Goal: Task Accomplishment & Management: Manage account settings

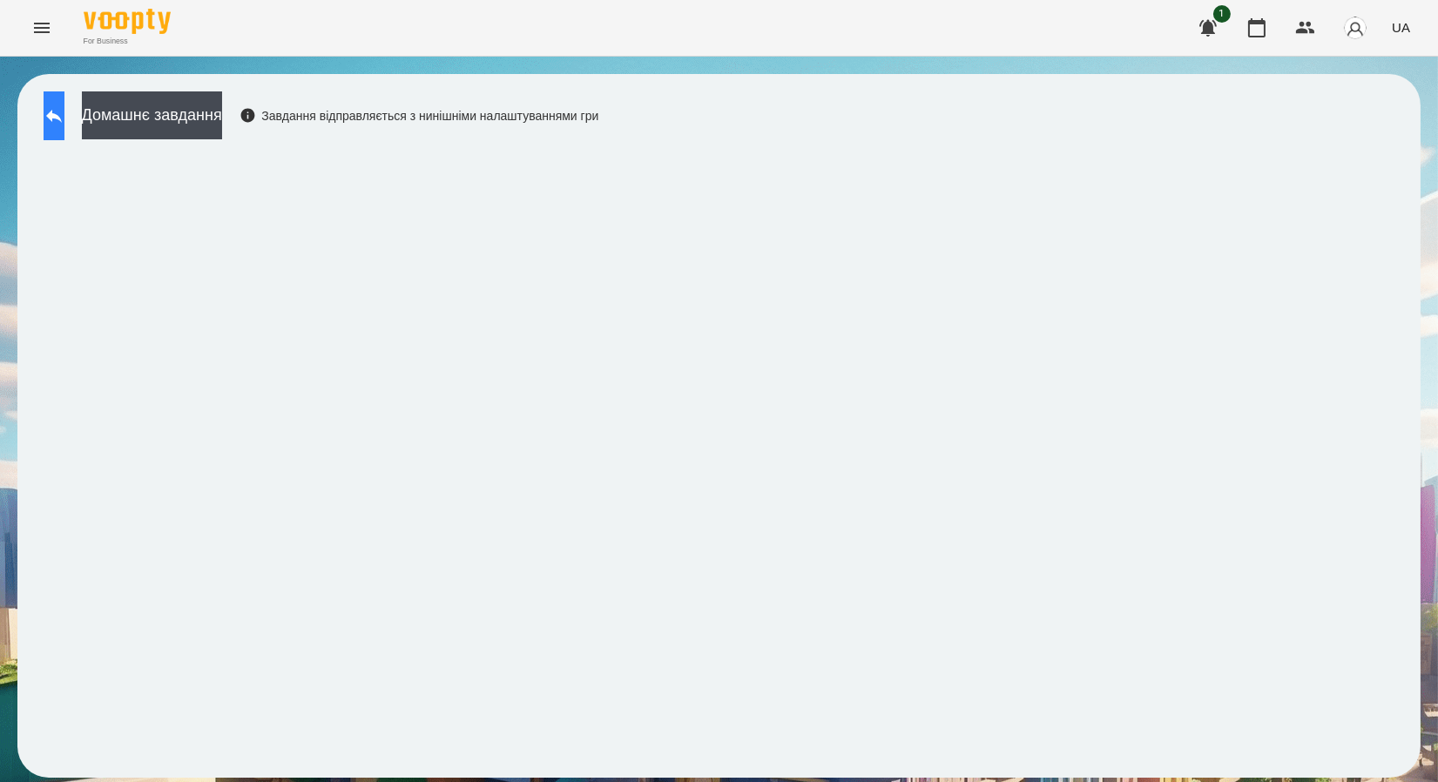
click at [64, 127] on button at bounding box center [54, 115] width 21 height 49
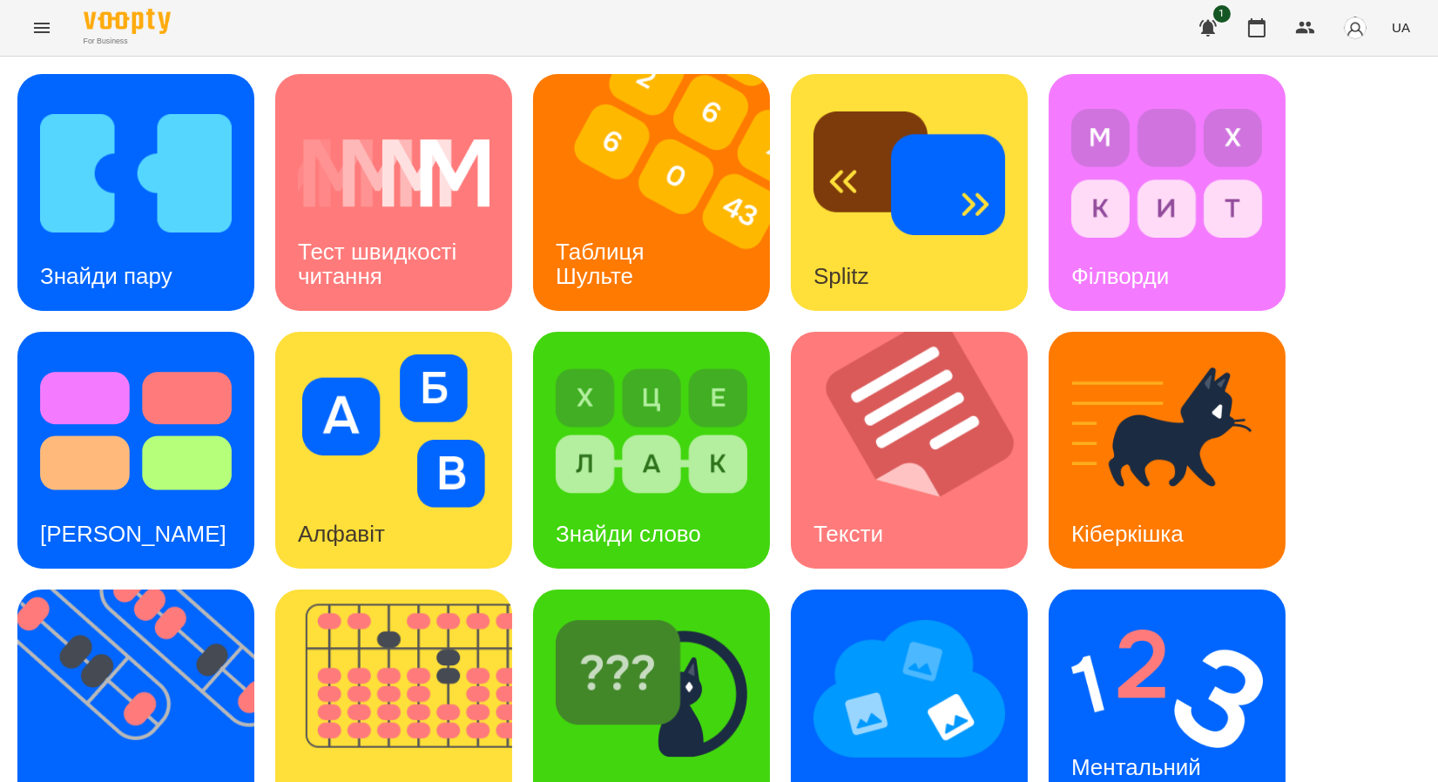
scroll to position [320, 0]
click at [696, 612] on img at bounding box center [652, 688] width 192 height 153
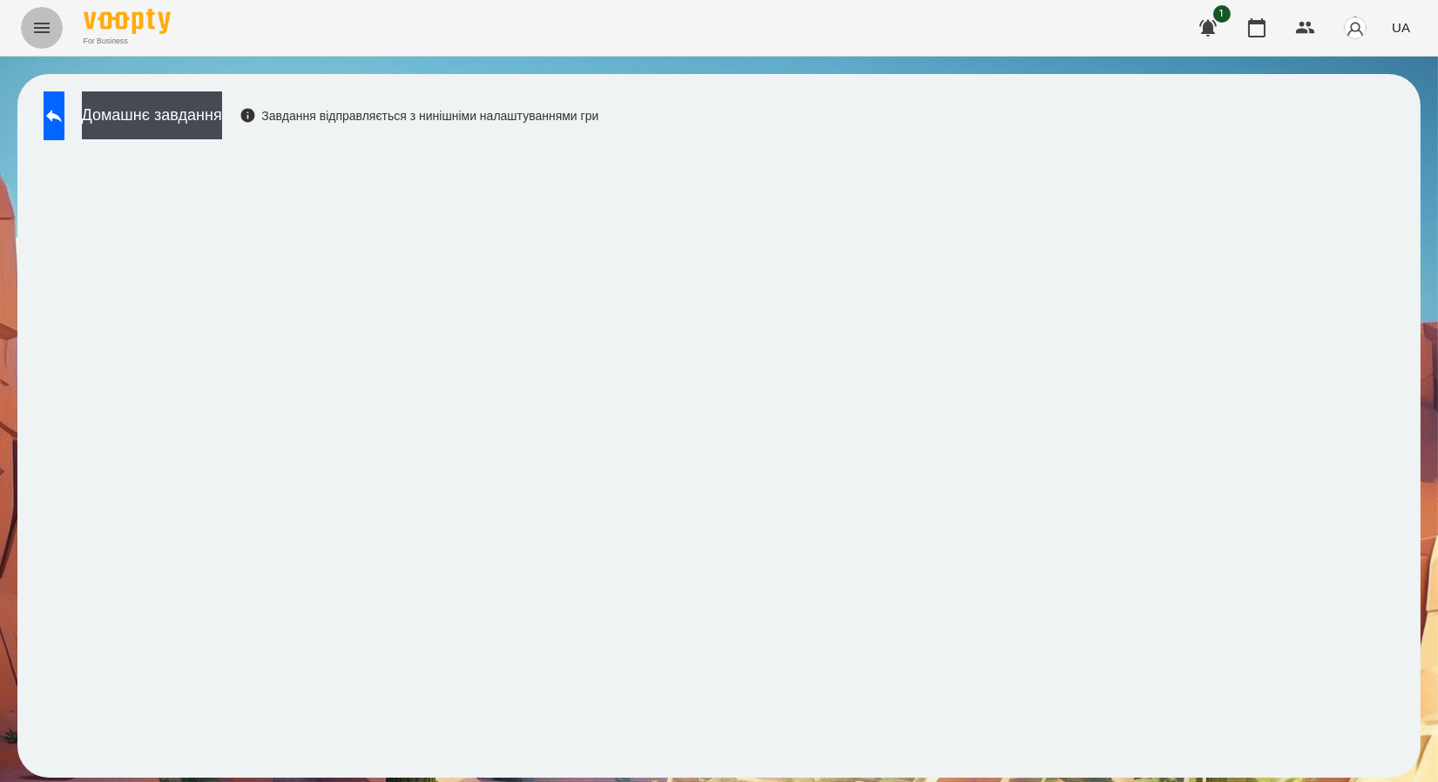
click at [28, 22] on button "Menu" at bounding box center [42, 28] width 42 height 42
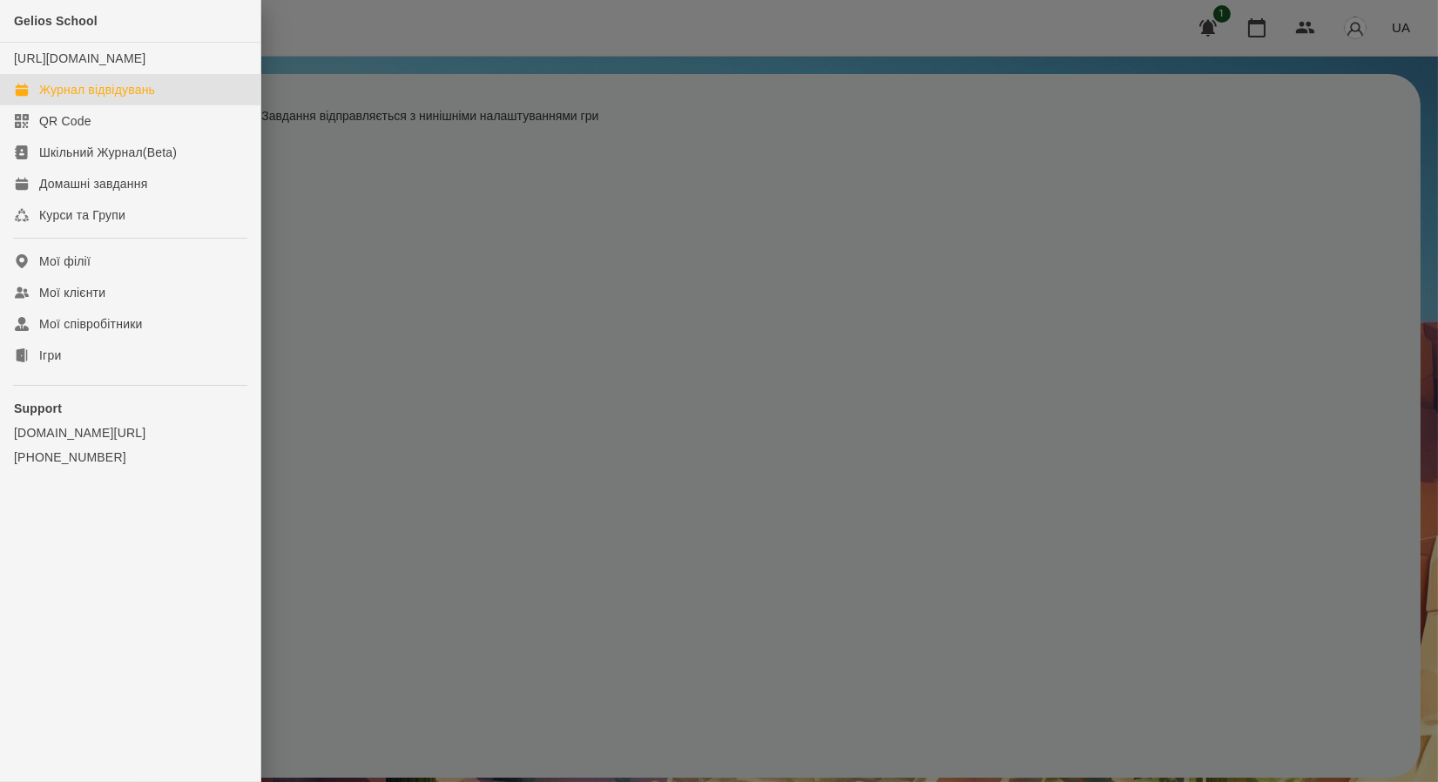
click at [139, 98] on div "Журнал відвідувань" at bounding box center [97, 89] width 116 height 17
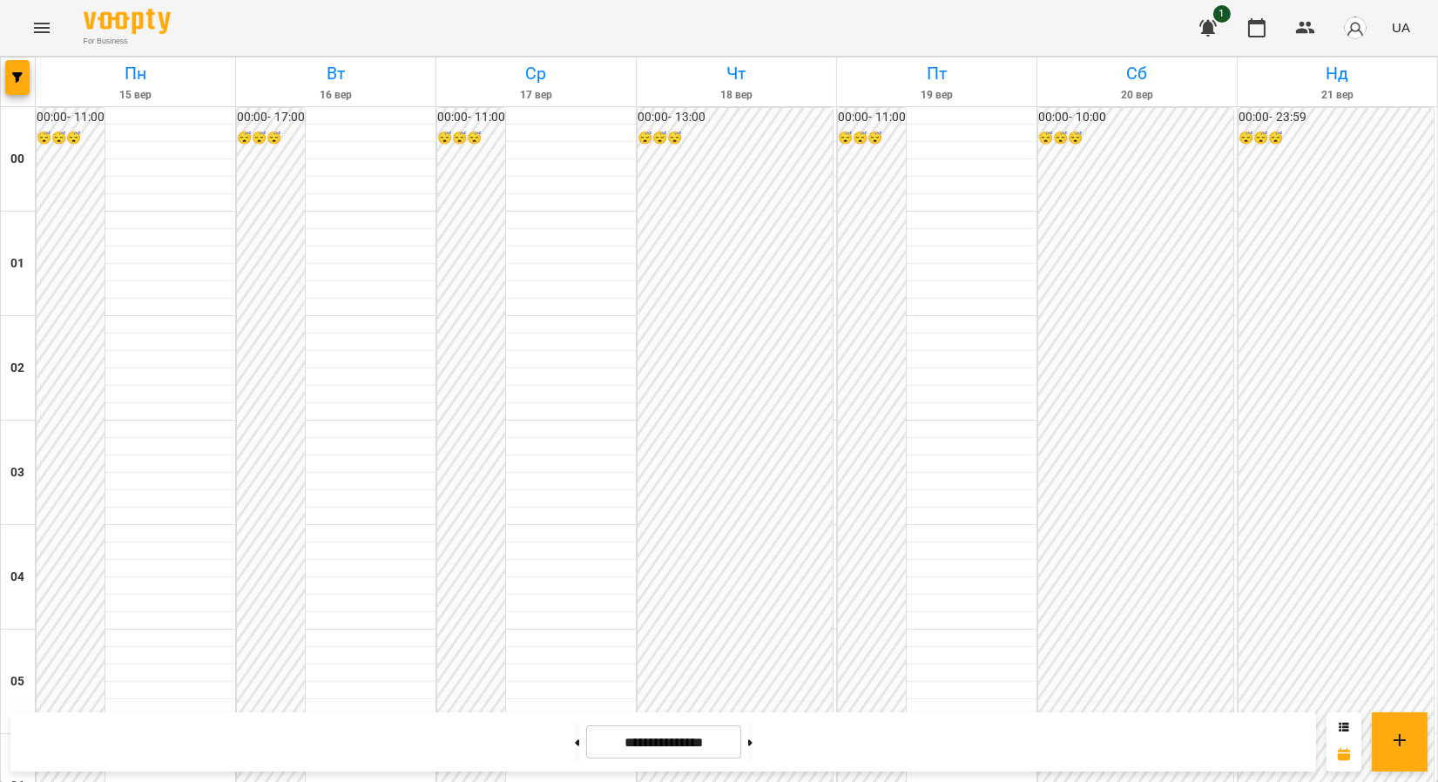
scroll to position [1524, 0]
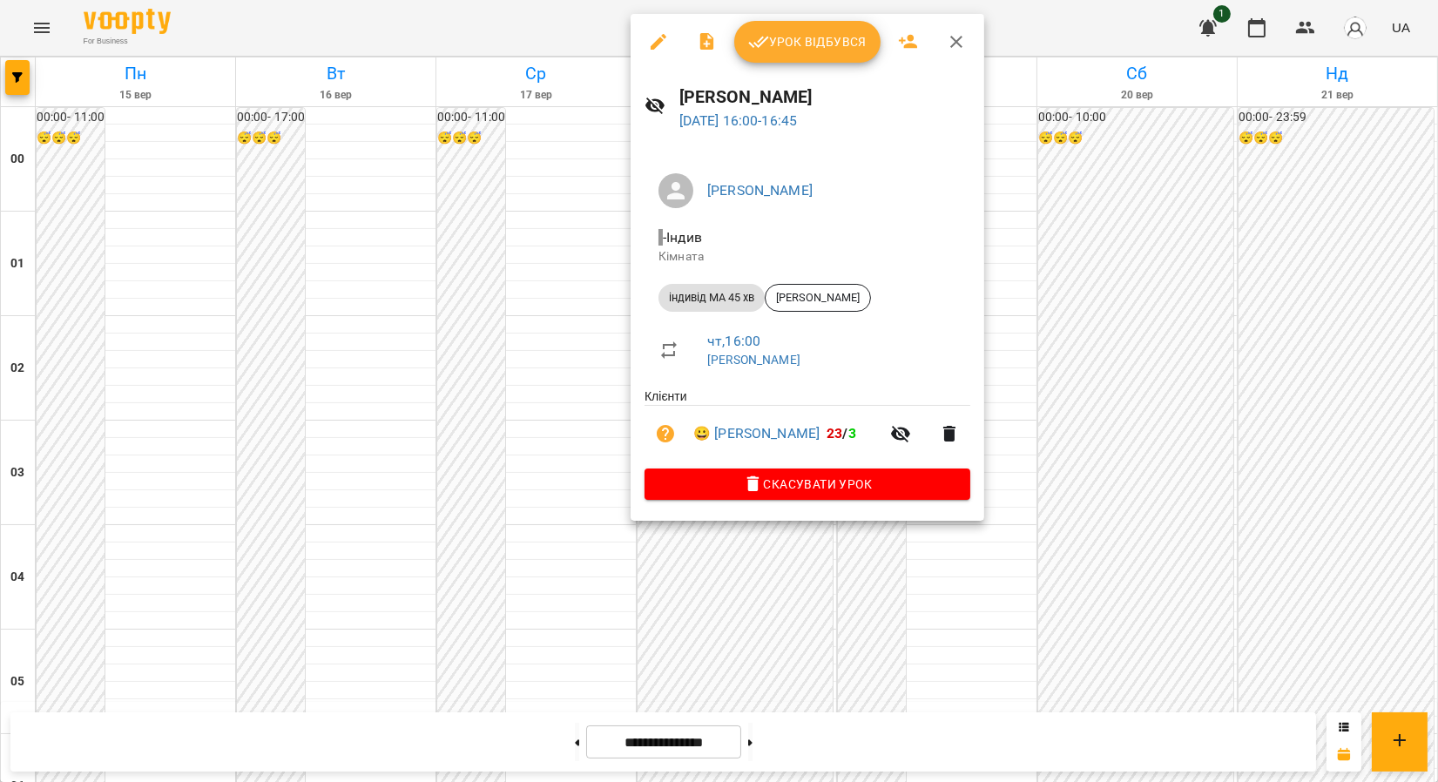
click at [955, 43] on icon "button" at bounding box center [956, 42] width 12 height 12
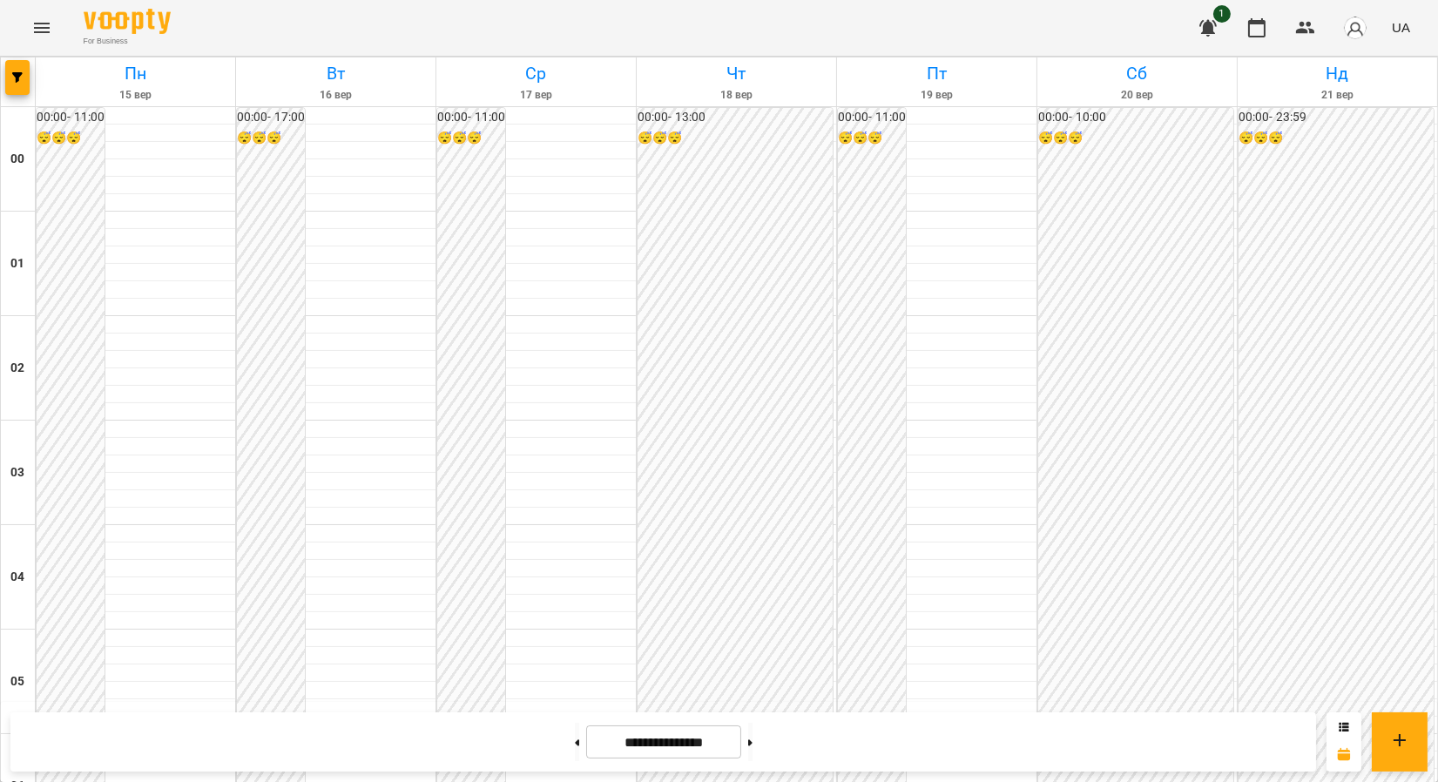
scroll to position [1911, 0]
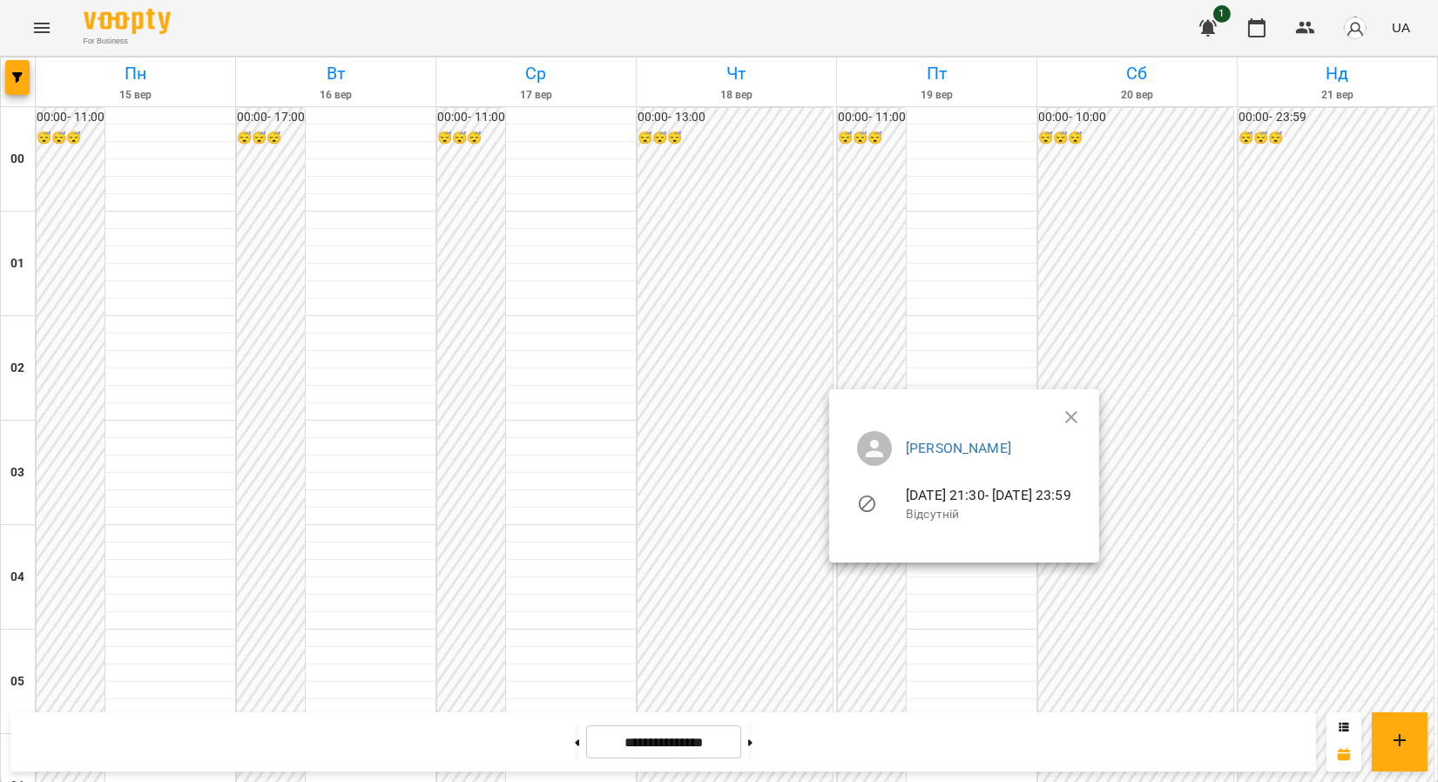
click at [1071, 488] on span "[DATE] 21:30 - [DATE] 23:59" at bounding box center [988, 495] width 165 height 17
click at [1085, 419] on ul "[PERSON_NAME] [DATE] 21:30 - [DATE] 23:59 Відсутній" at bounding box center [964, 479] width 242 height 125
click at [1082, 414] on icon "button" at bounding box center [1071, 417] width 21 height 21
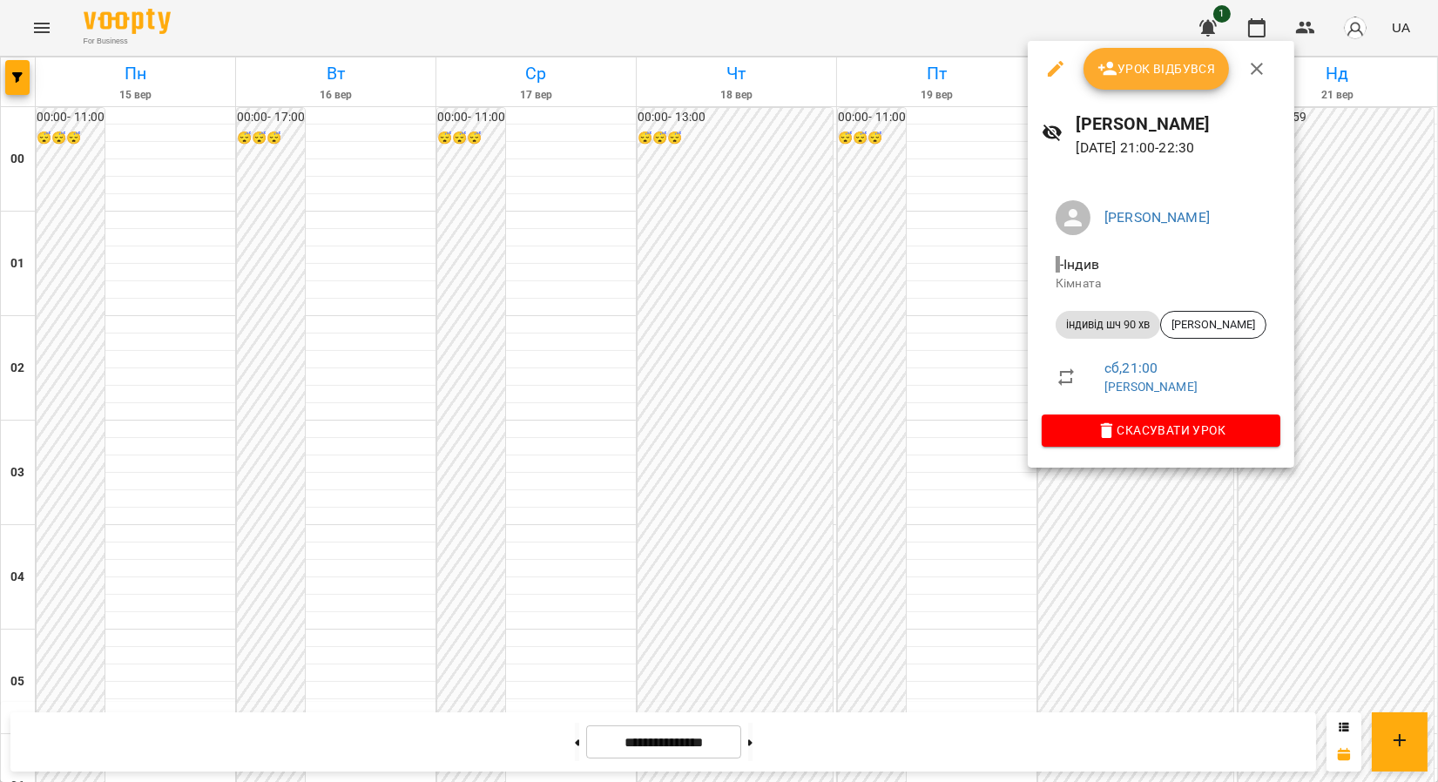
click at [1258, 78] on icon "button" at bounding box center [1256, 68] width 21 height 21
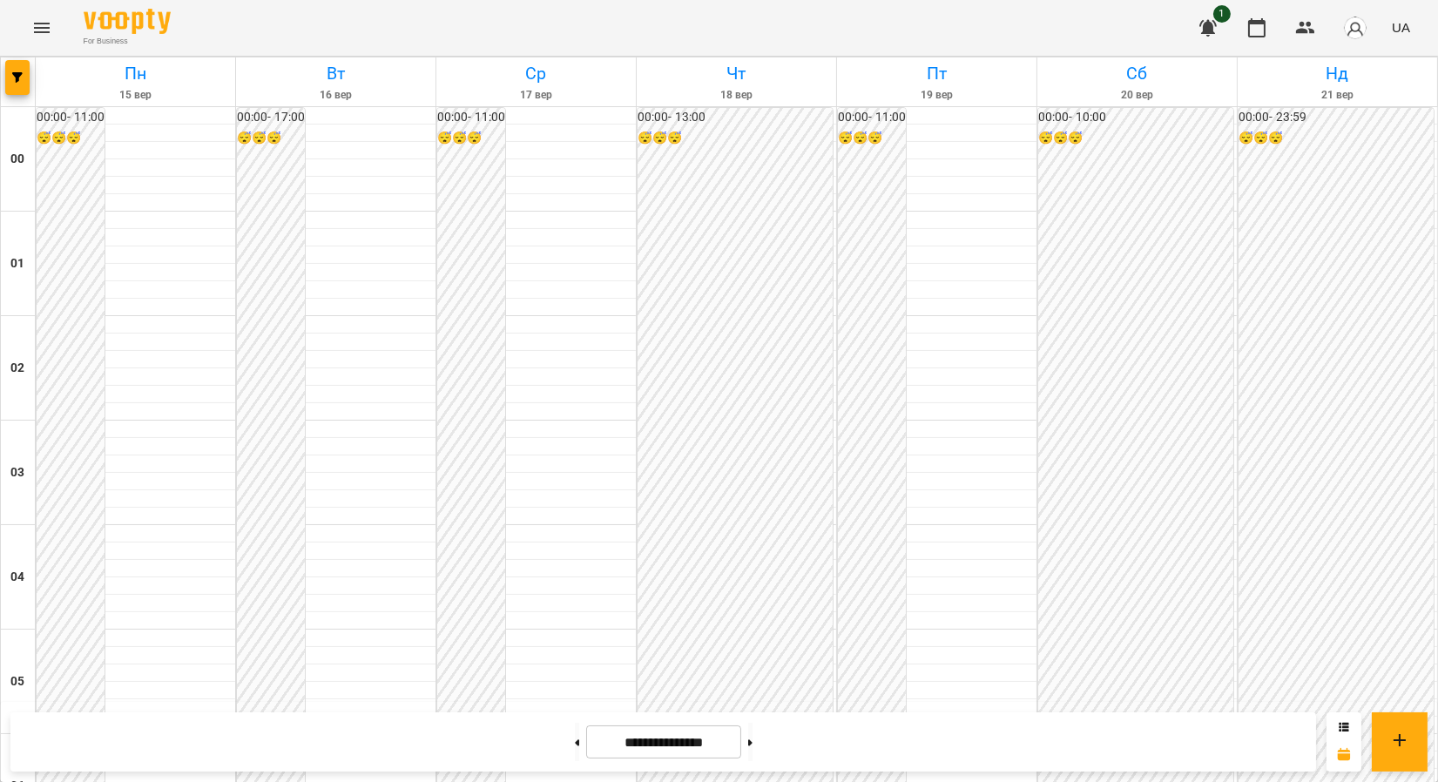
click at [43, 26] on icon "Menu" at bounding box center [41, 27] width 21 height 21
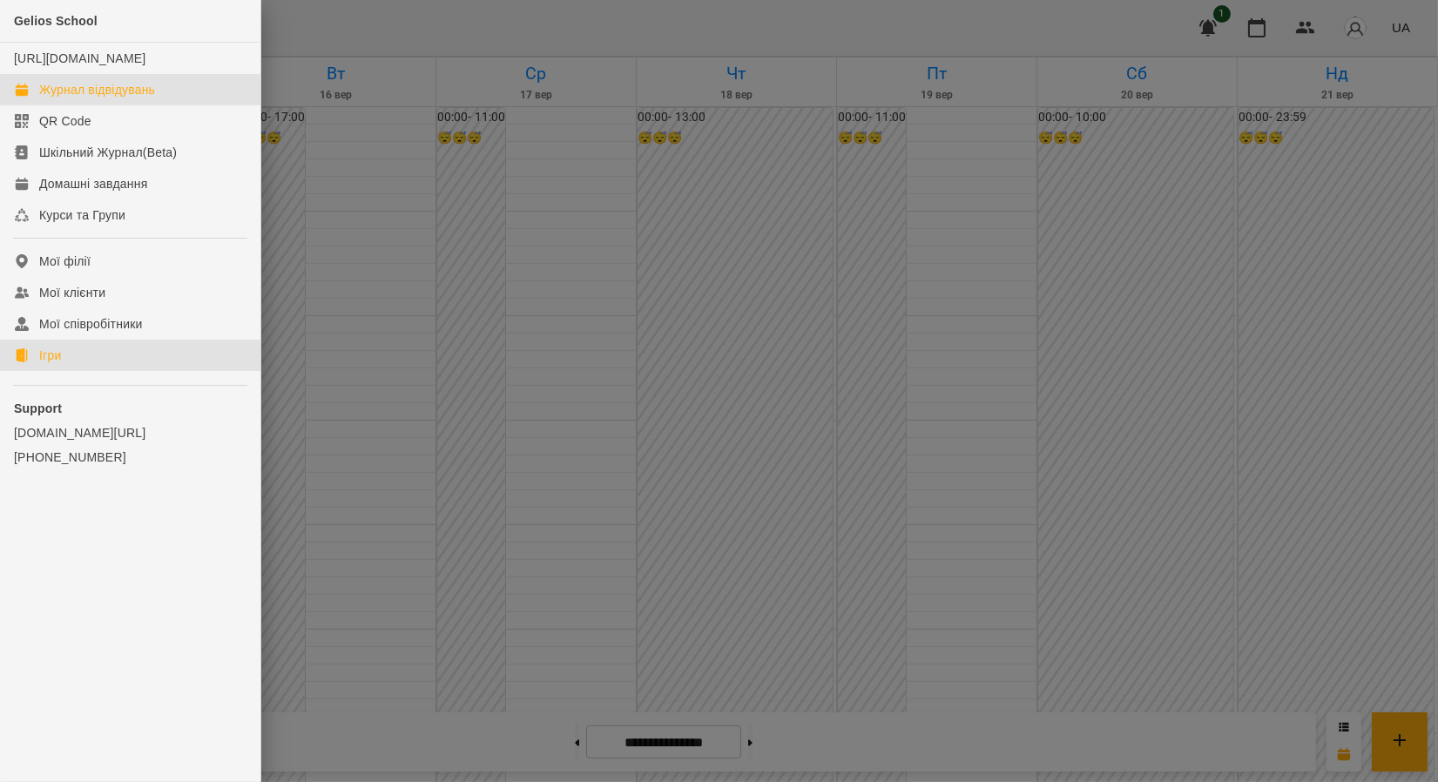
click at [66, 371] on link "Ігри" at bounding box center [130, 355] width 260 height 31
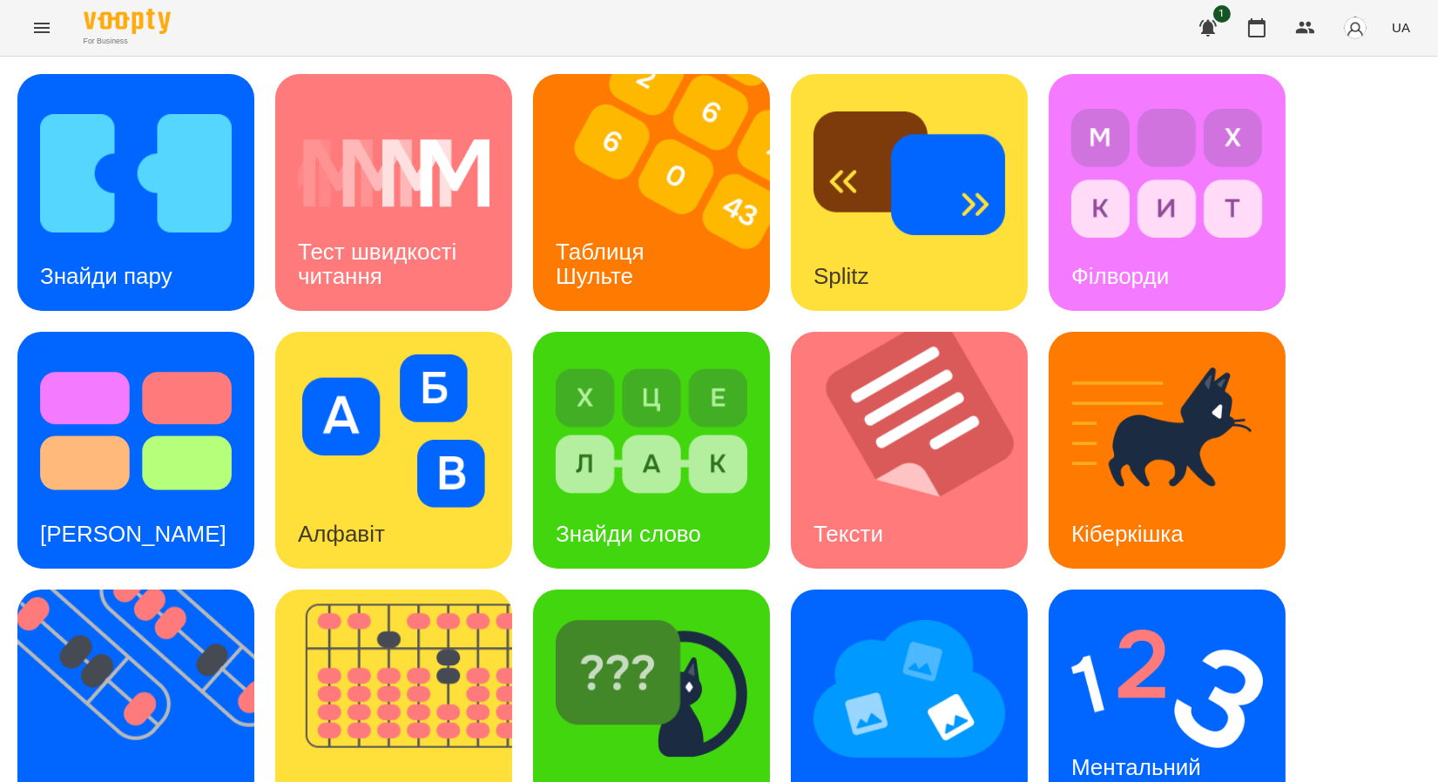
scroll to position [290, 0]
click at [401, 590] on img at bounding box center [404, 708] width 259 height 237
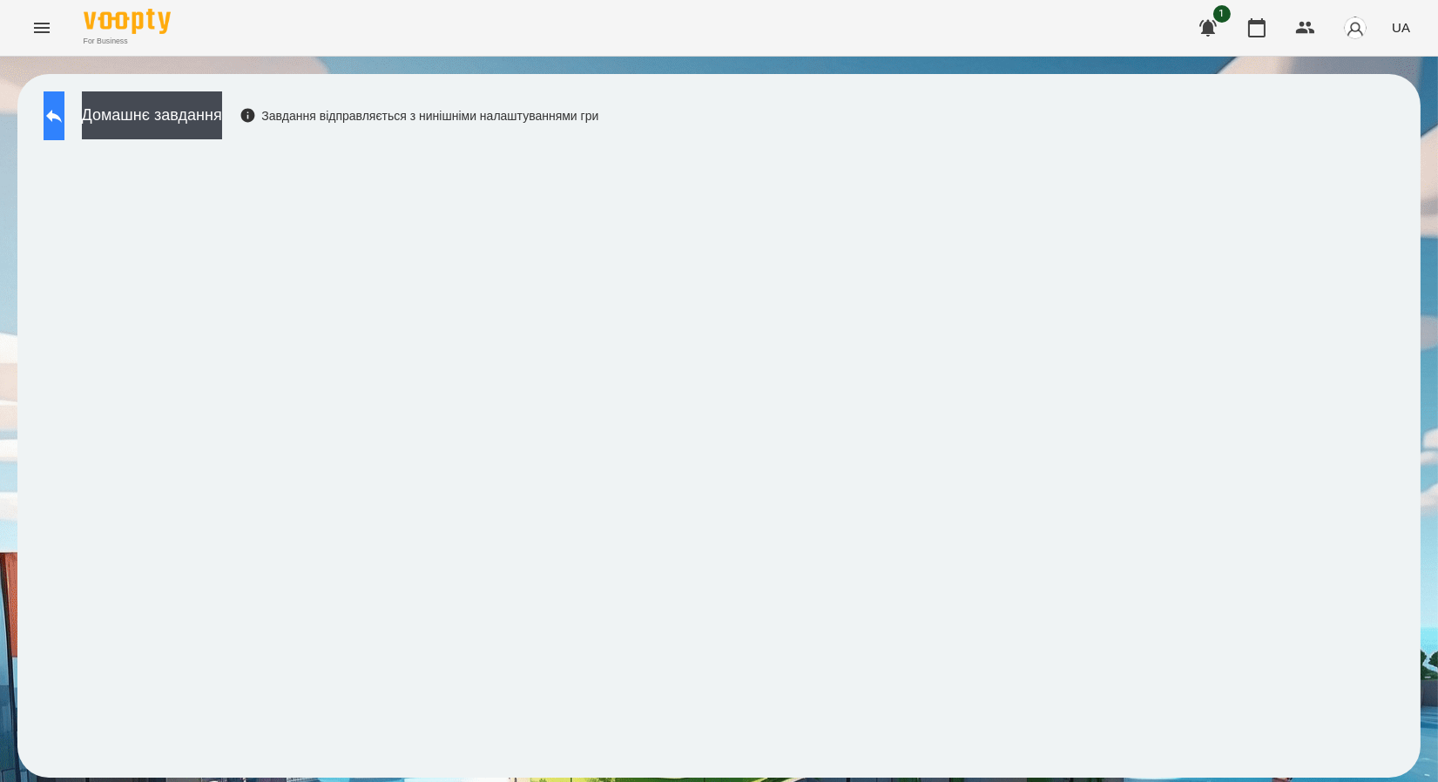
click at [64, 125] on icon at bounding box center [54, 115] width 21 height 21
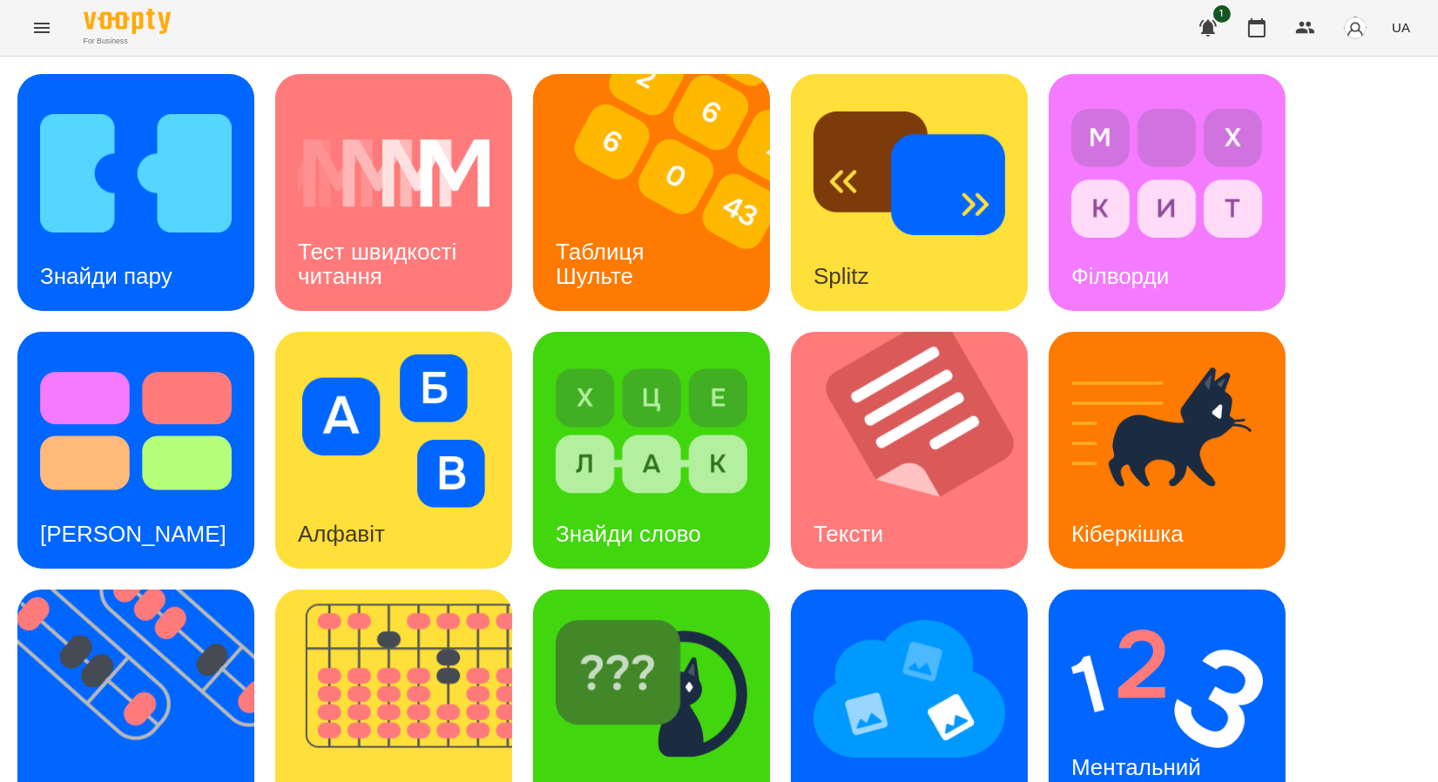
scroll to position [320, 0]
click at [150, 590] on img at bounding box center [146, 708] width 259 height 237
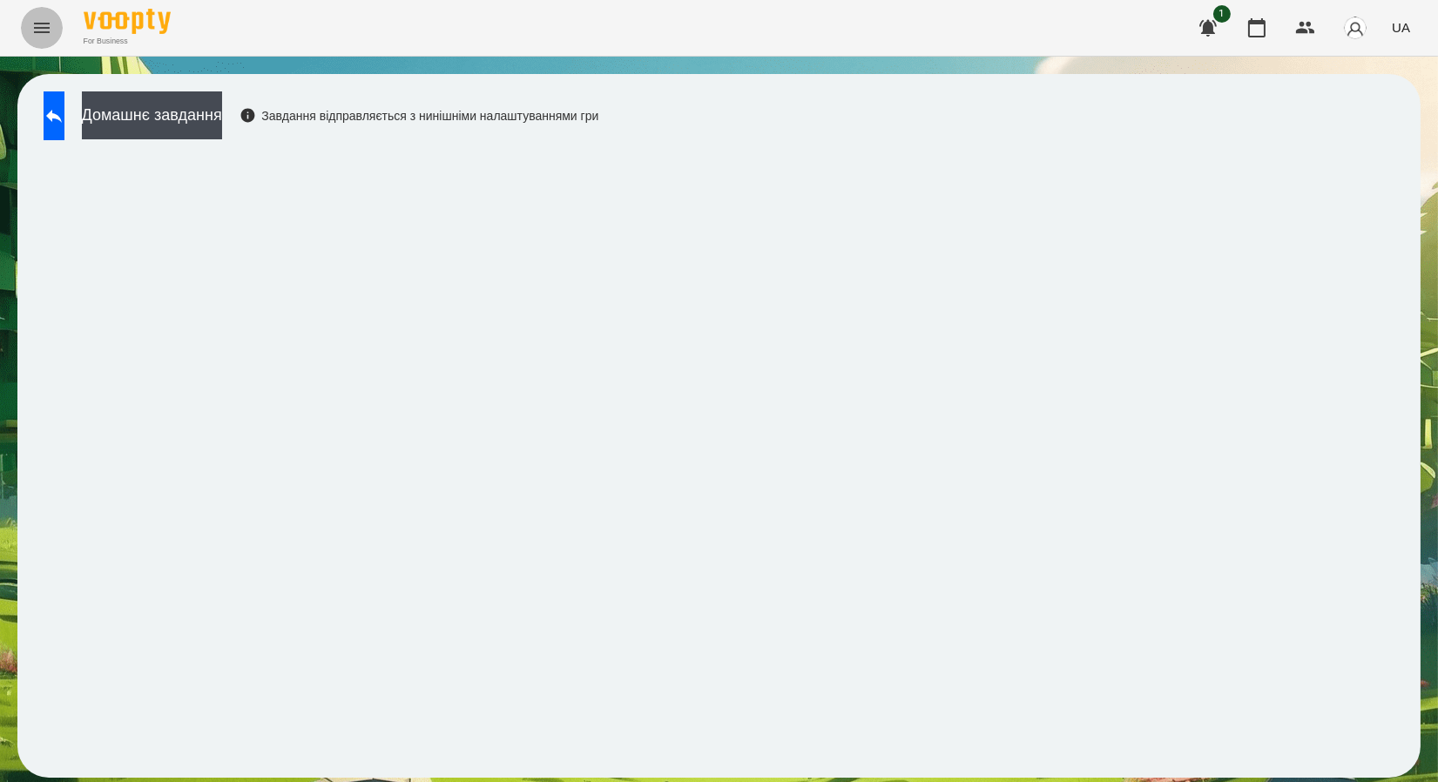
click at [38, 35] on icon "Menu" at bounding box center [41, 27] width 21 height 21
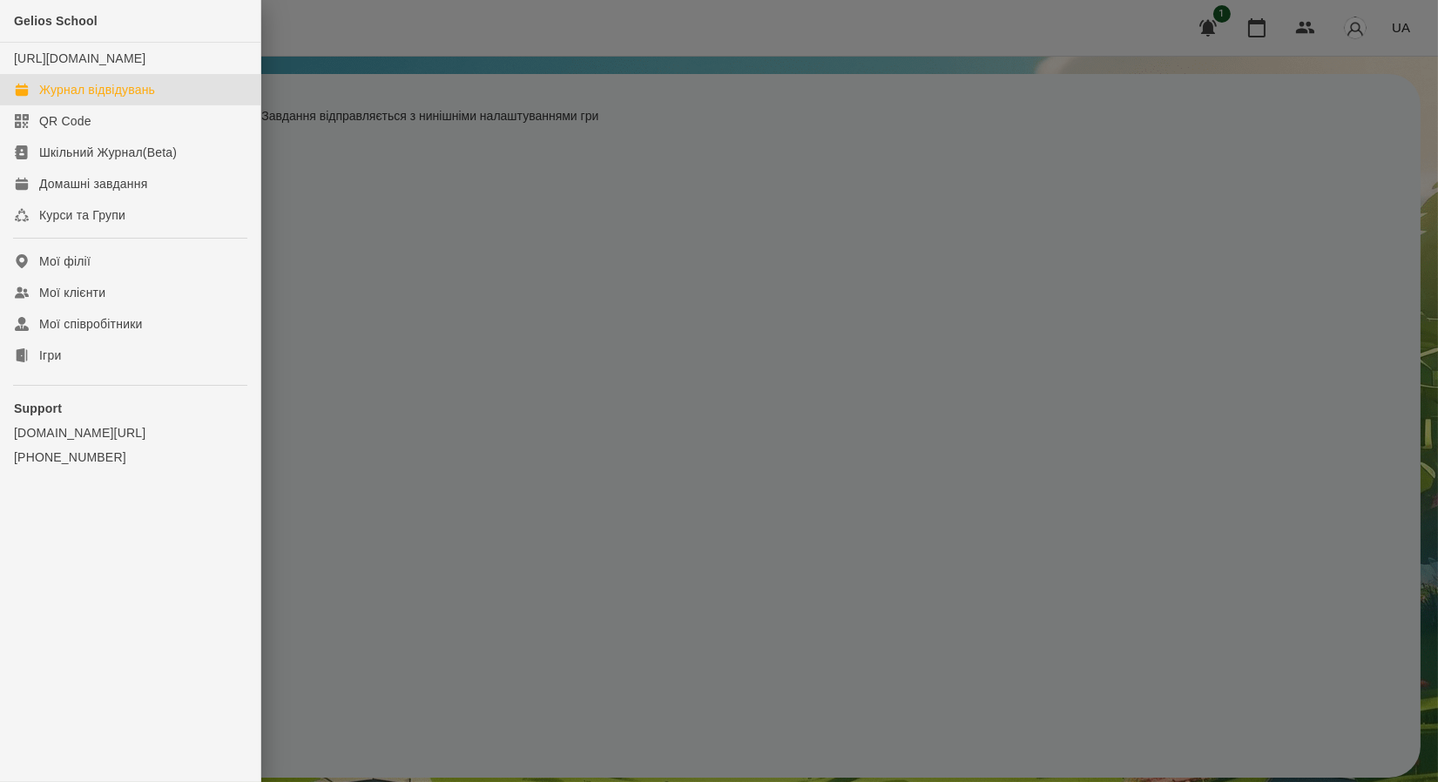
click at [71, 98] on div "Журнал відвідувань" at bounding box center [97, 89] width 116 height 17
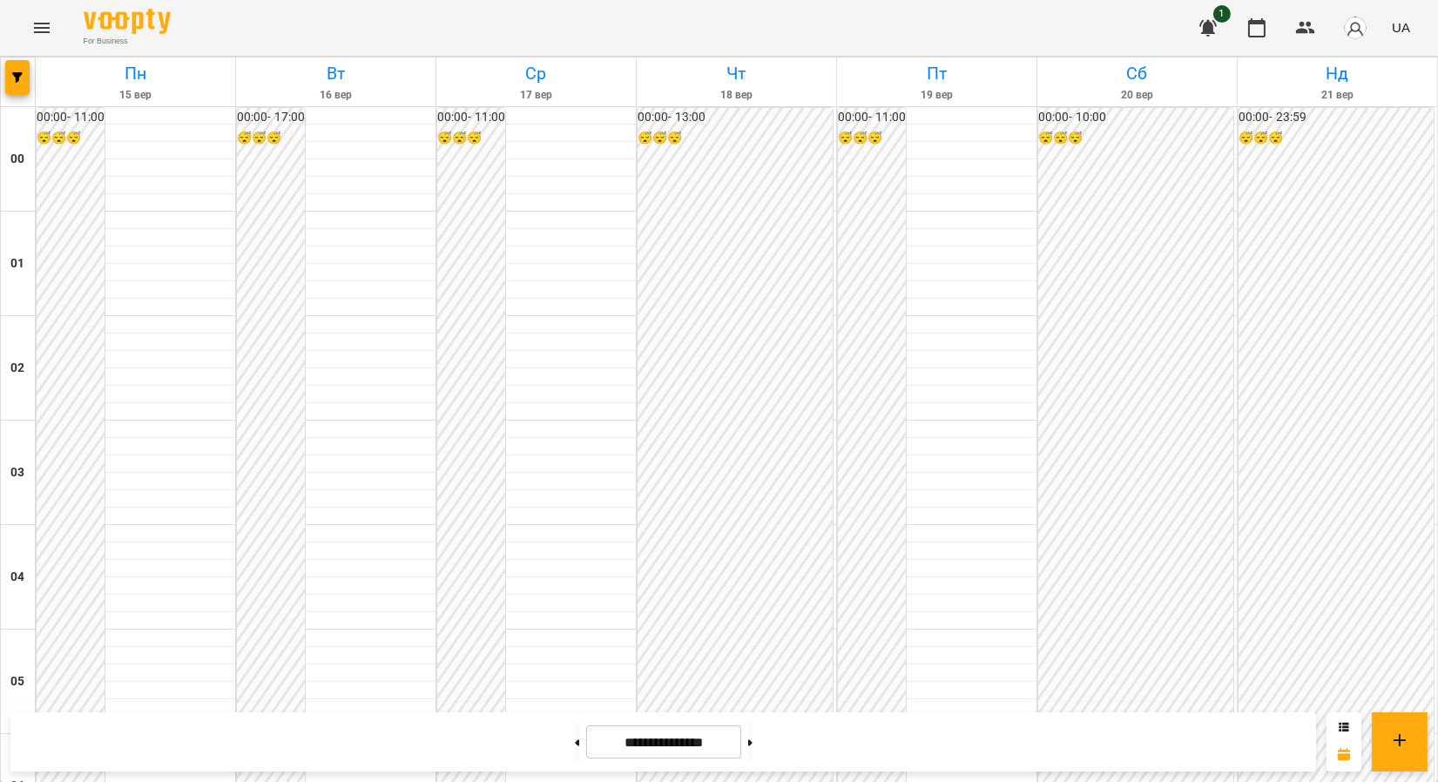
scroll to position [1911, 0]
click at [575, 751] on button at bounding box center [577, 742] width 4 height 38
type input "**********"
